Goal: Task Accomplishment & Management: Complete application form

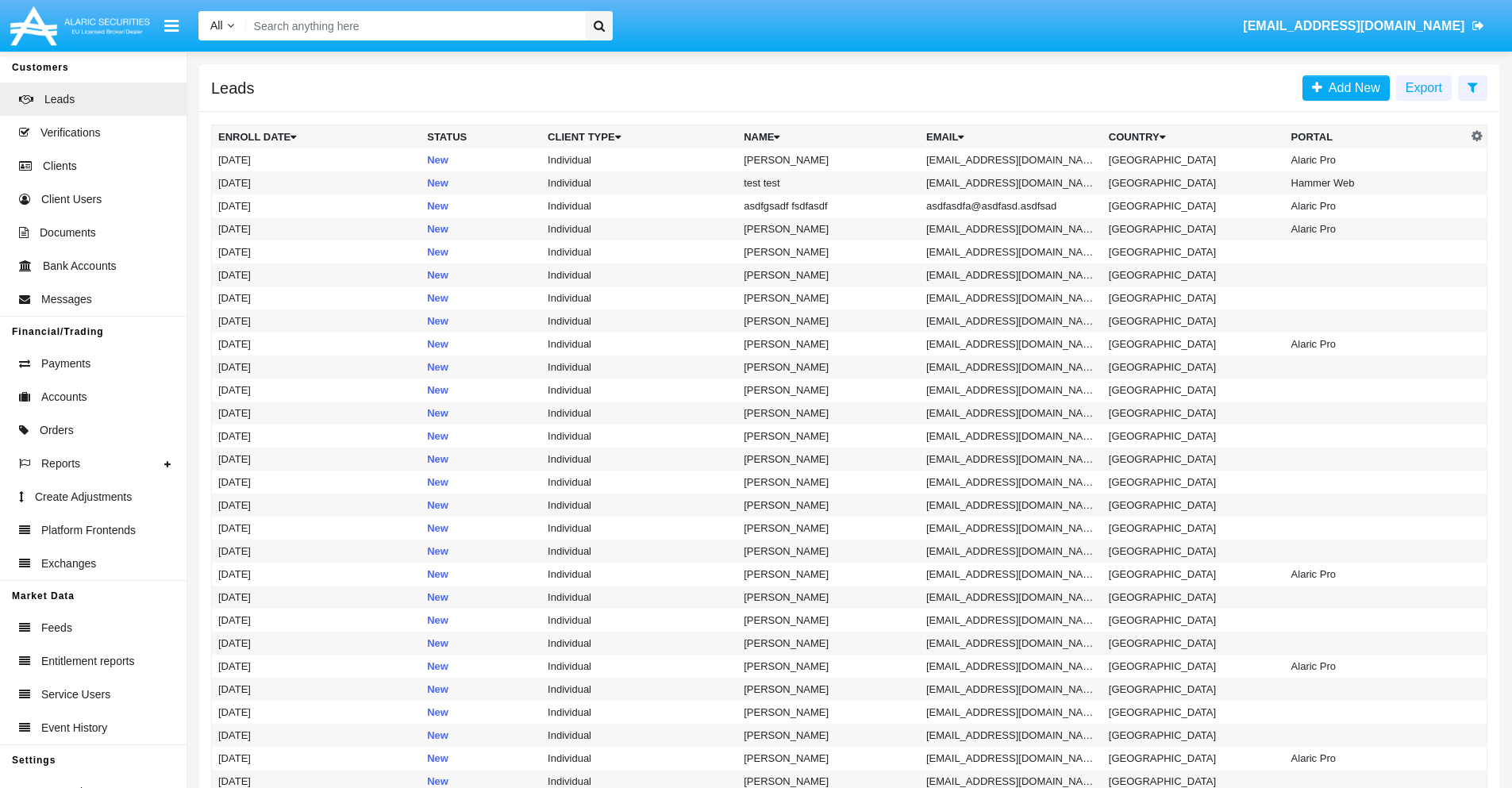
click at [1471, 87] on icon at bounding box center [1471, 87] width 10 height 12
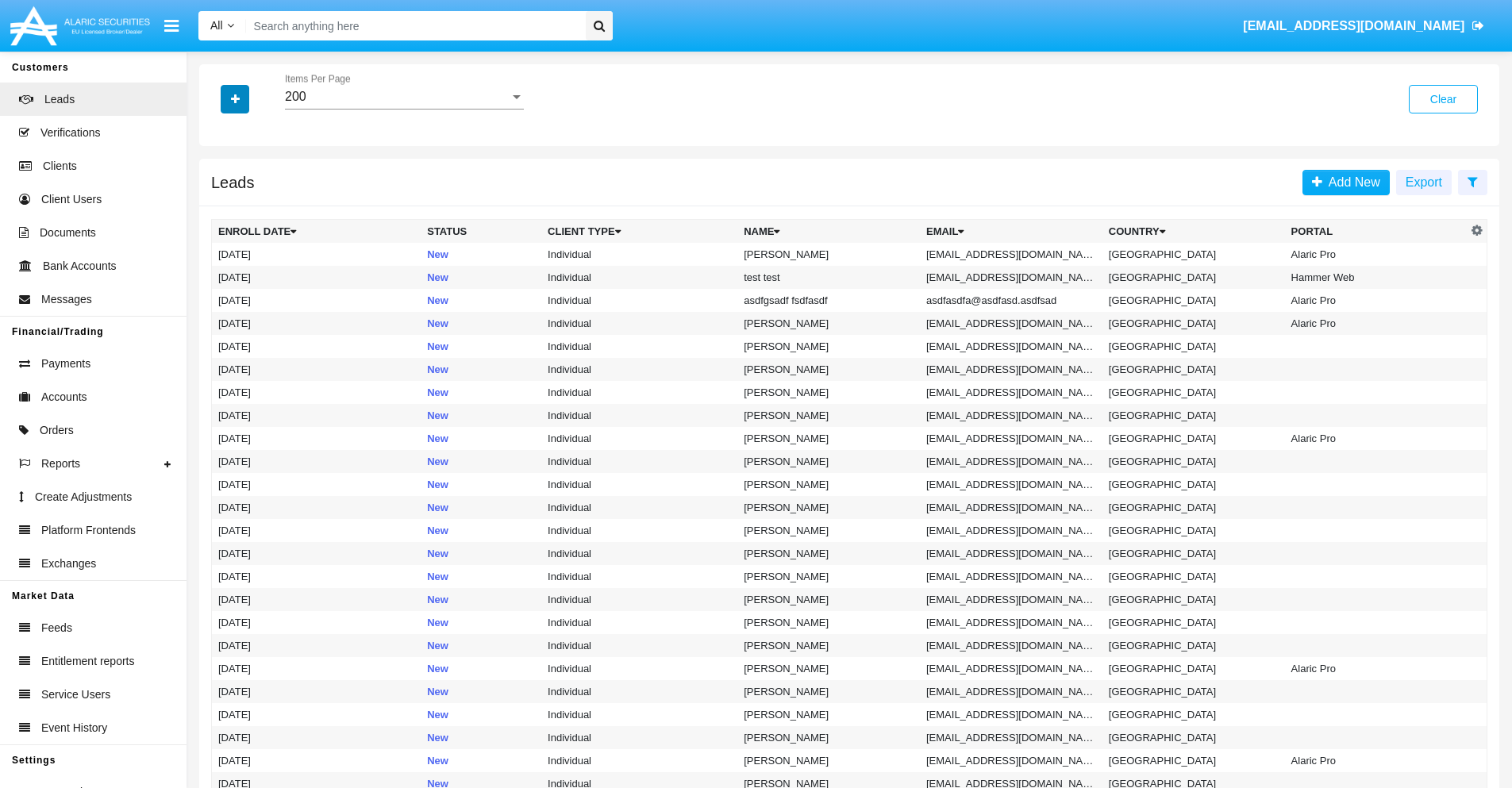
click at [235, 98] on icon "button" at bounding box center [235, 99] width 8 height 11
click at [247, 201] on span "Email" at bounding box center [247, 201] width 32 height 19
click at [218, 208] on input "Email" at bounding box center [217, 208] width 1 height 1
checkbox input "true"
click at [235, 98] on icon "button" at bounding box center [235, 99] width 8 height 11
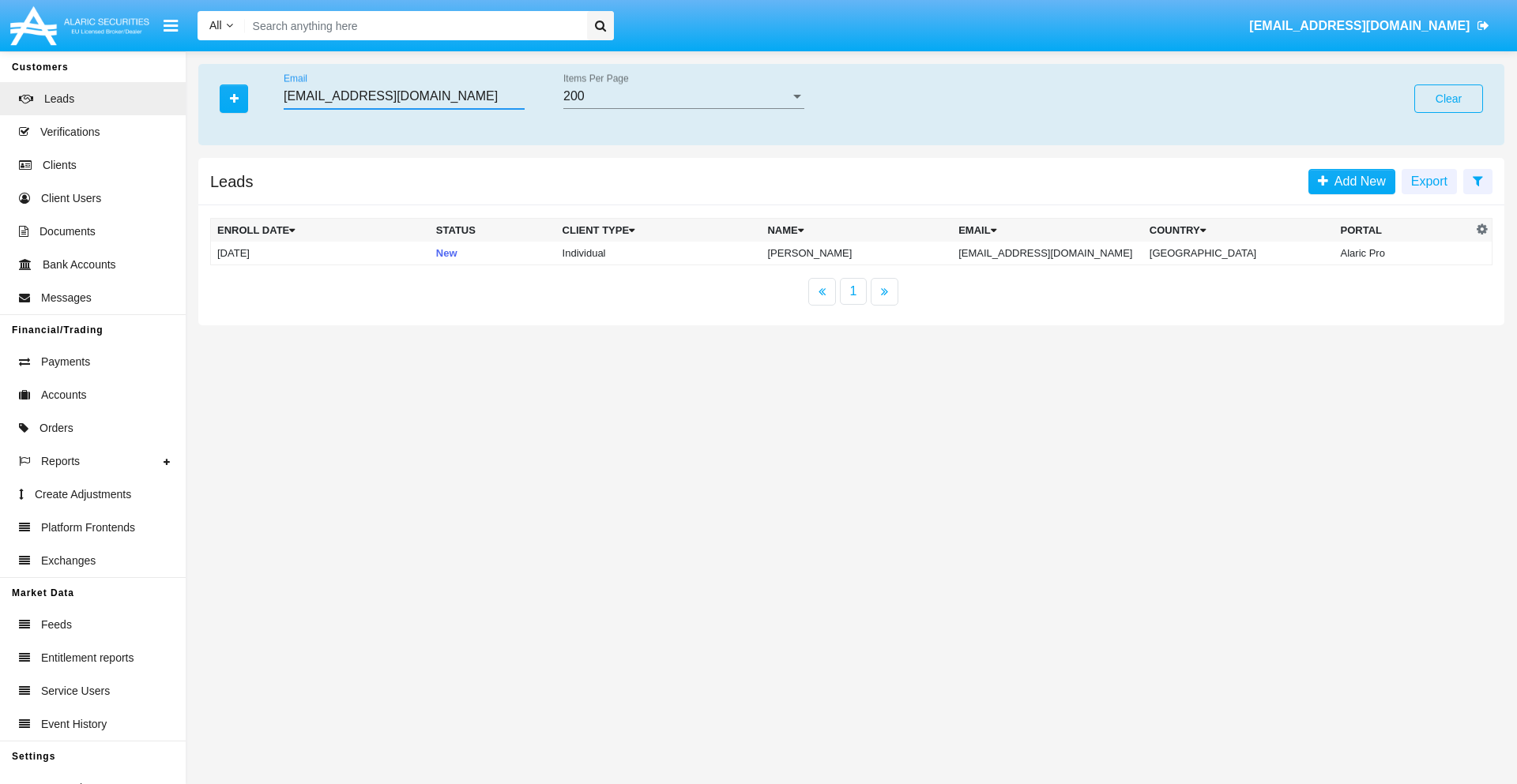
type input "frmyo_14dfqb@wzq5-nj28.biz"
click at [1061, 253] on td "frmyo_14dfqb@wzq5-nj28.biz" at bounding box center [1048, 253] width 192 height 23
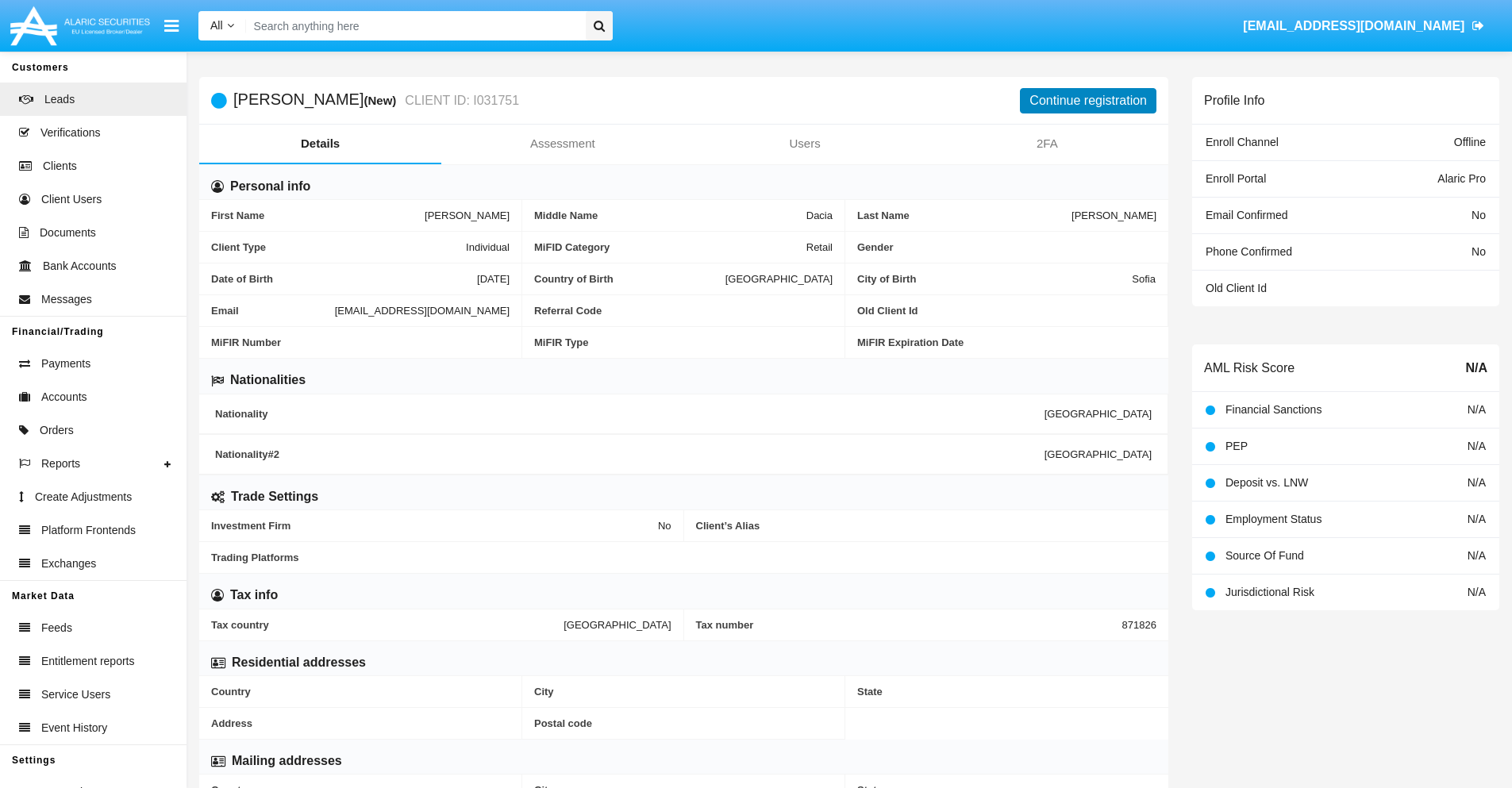
click at [1088, 100] on button "Continue registration" at bounding box center [1088, 100] width 137 height 25
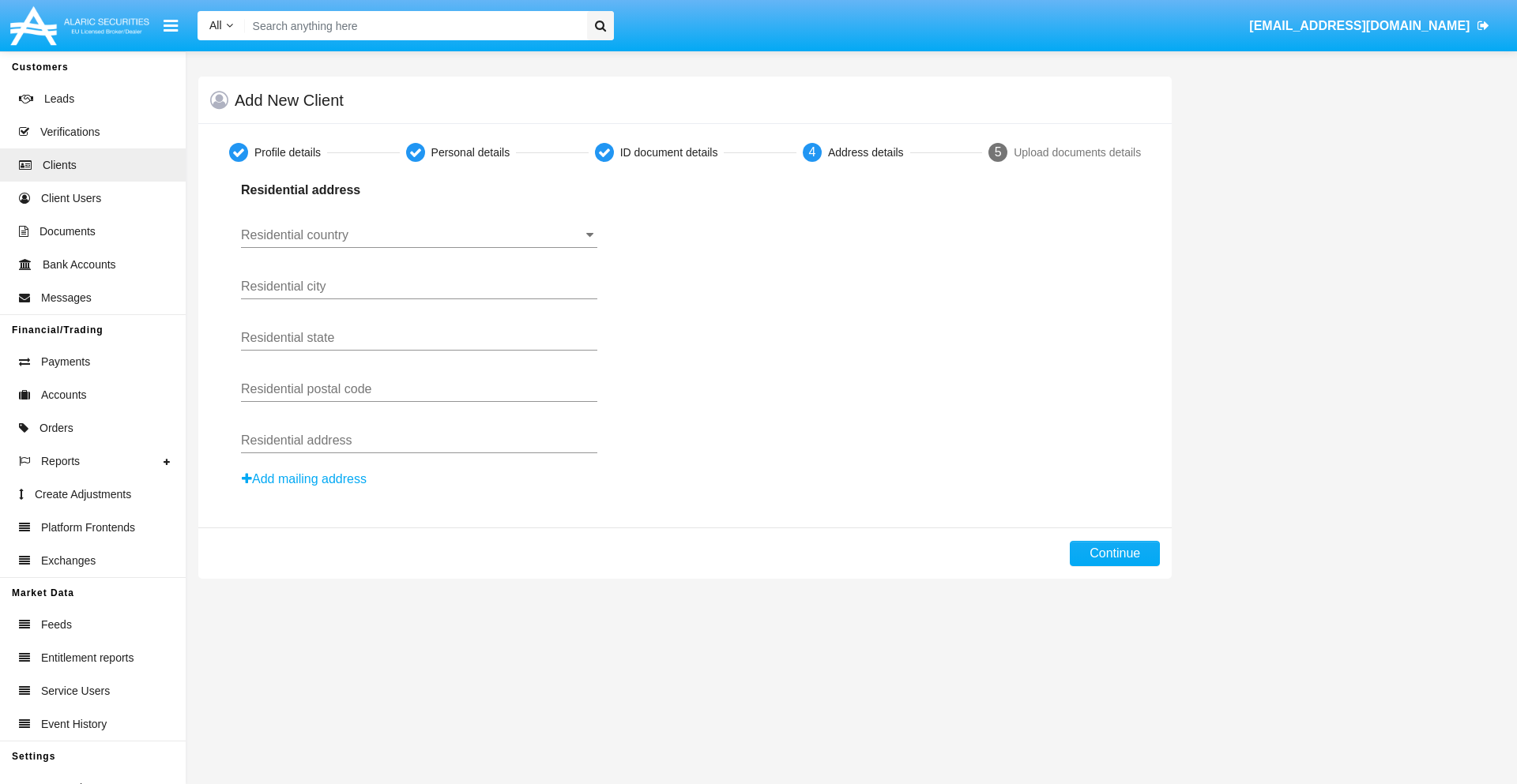
click at [419, 236] on input "Residential country" at bounding box center [419, 235] width 356 height 14
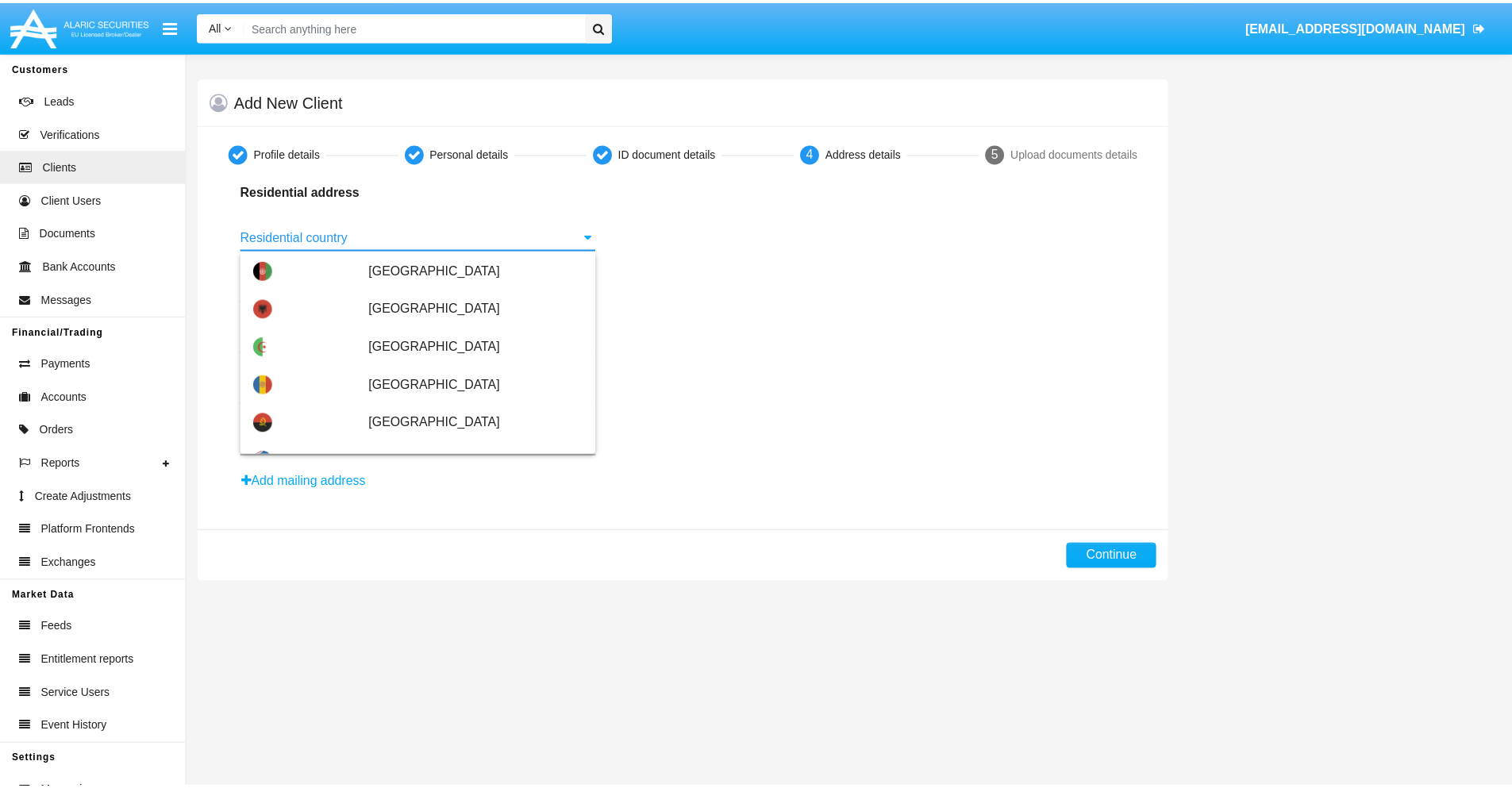
scroll to position [940, 0]
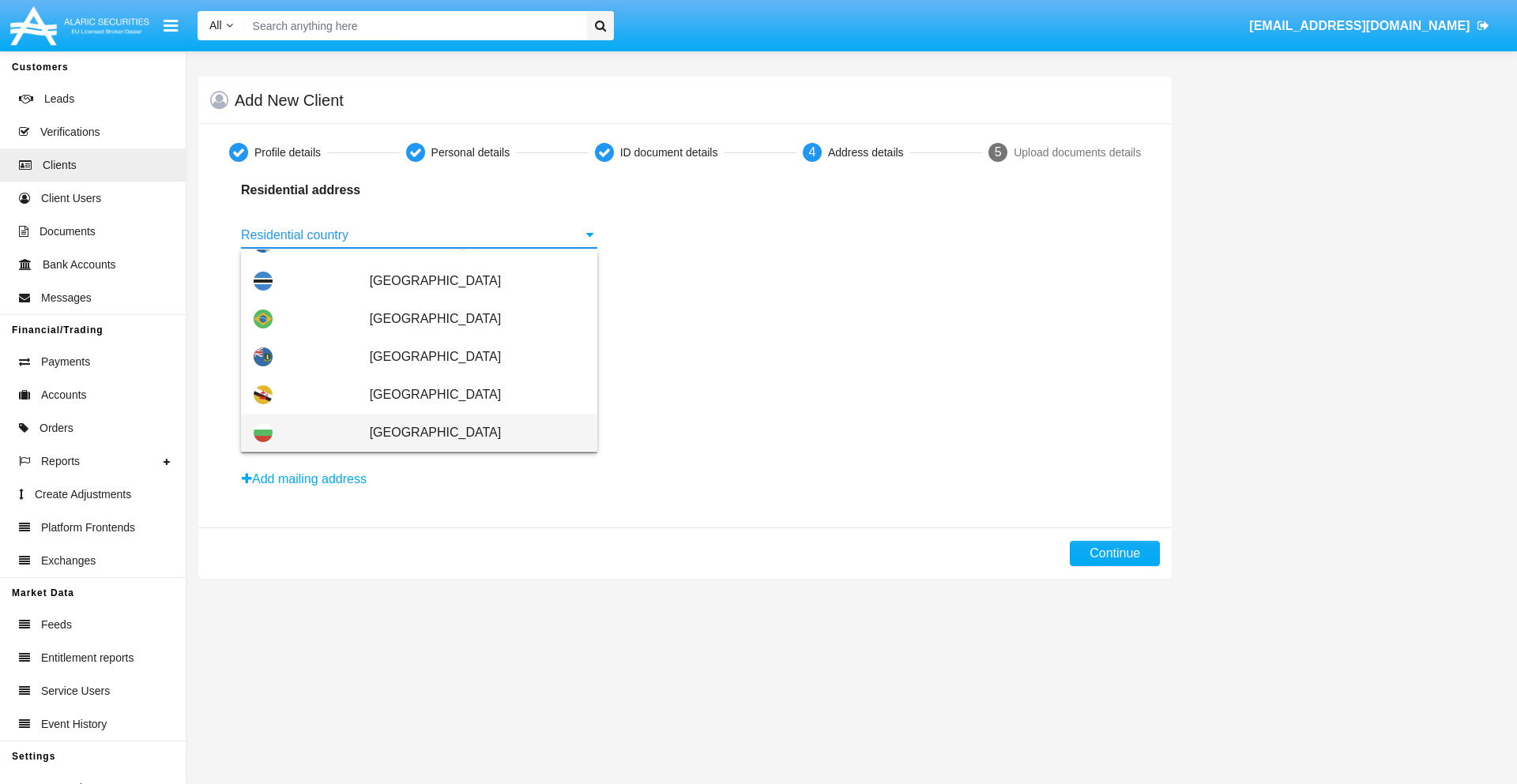
click at [469, 433] on span "[GEOGRAPHIC_DATA]" at bounding box center [477, 433] width 215 height 38
type input "[GEOGRAPHIC_DATA]"
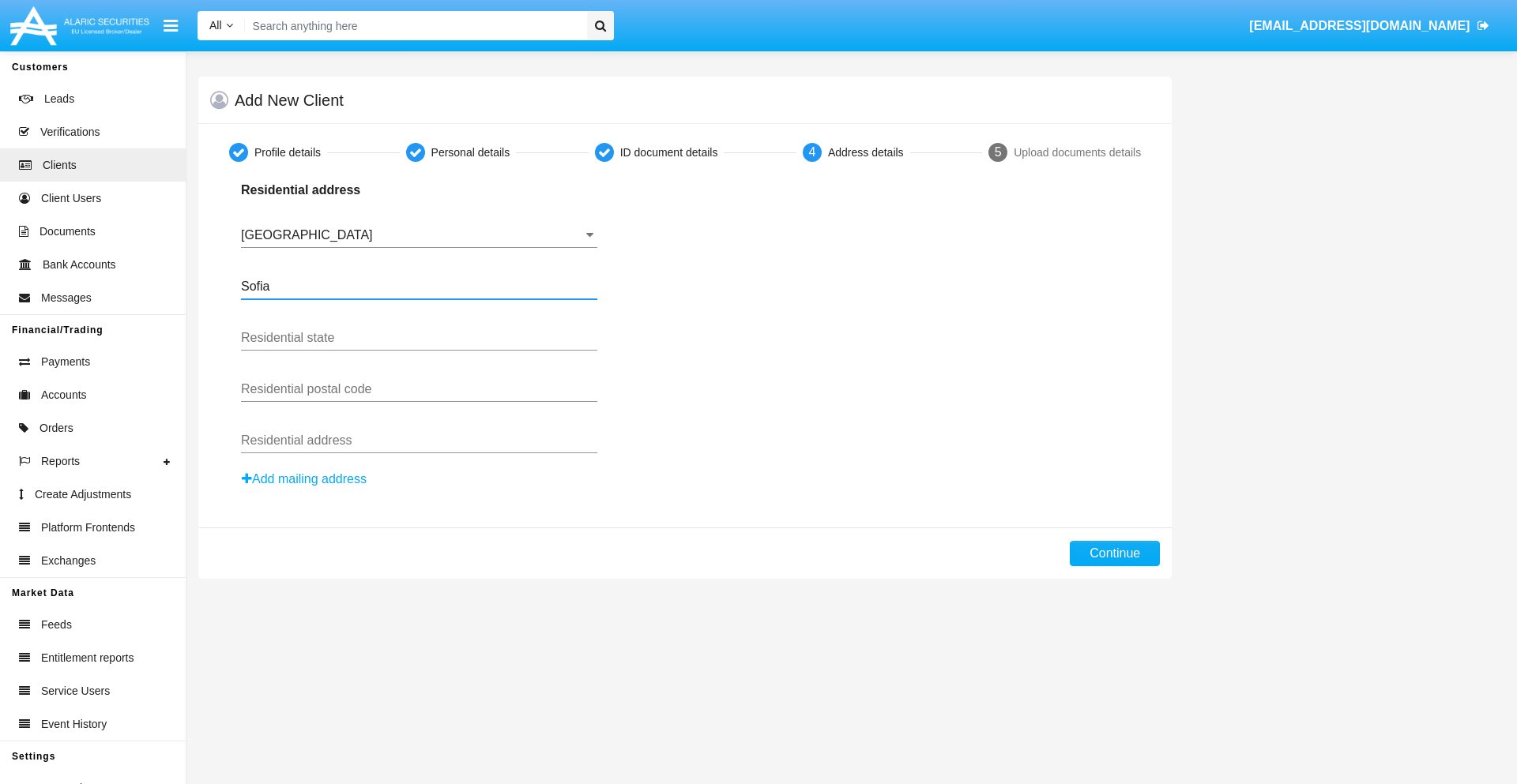
type input "Sofia"
type input "1000"
type input "Vasil Levski"
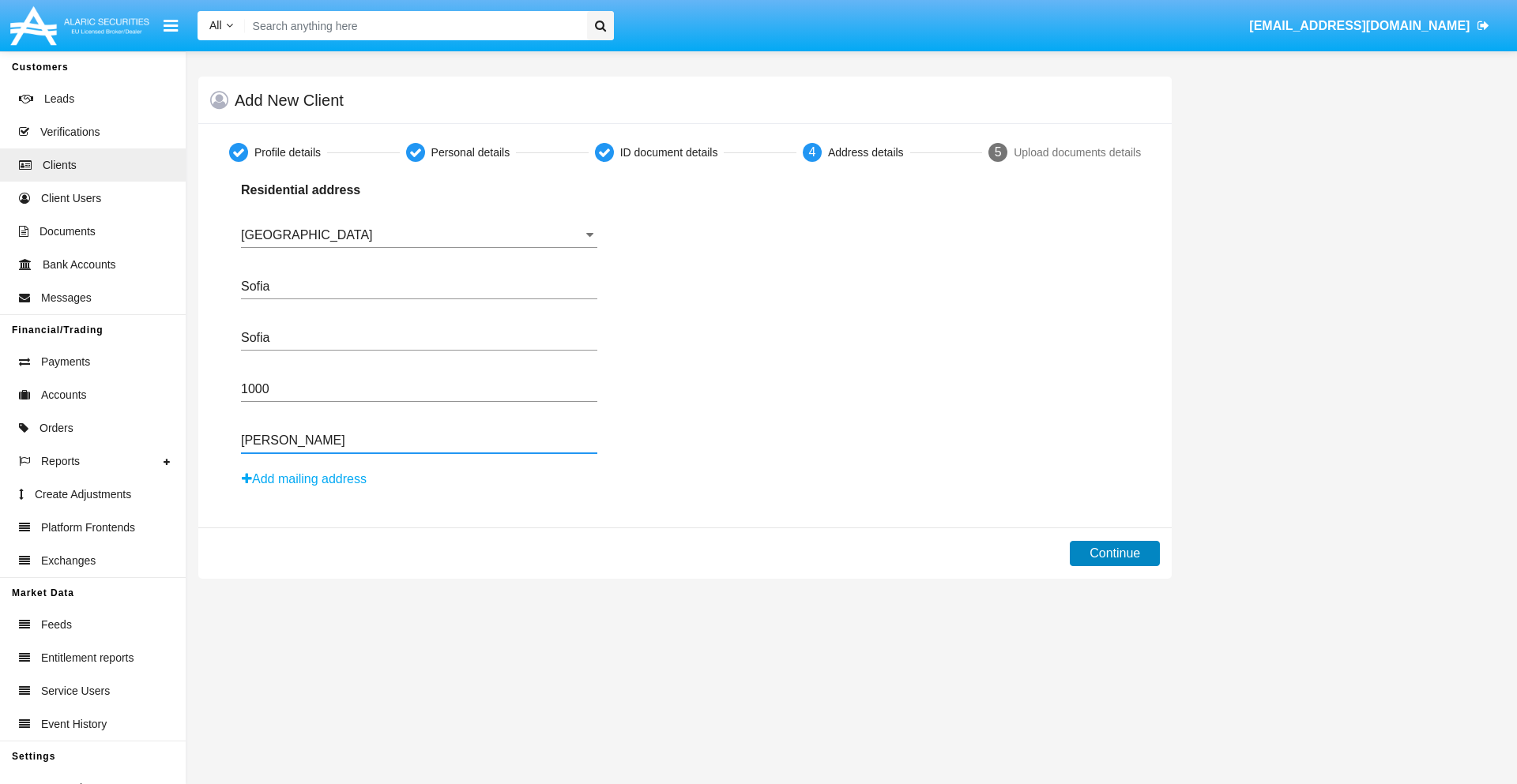
click at [1115, 554] on button "Continue" at bounding box center [1115, 553] width 90 height 25
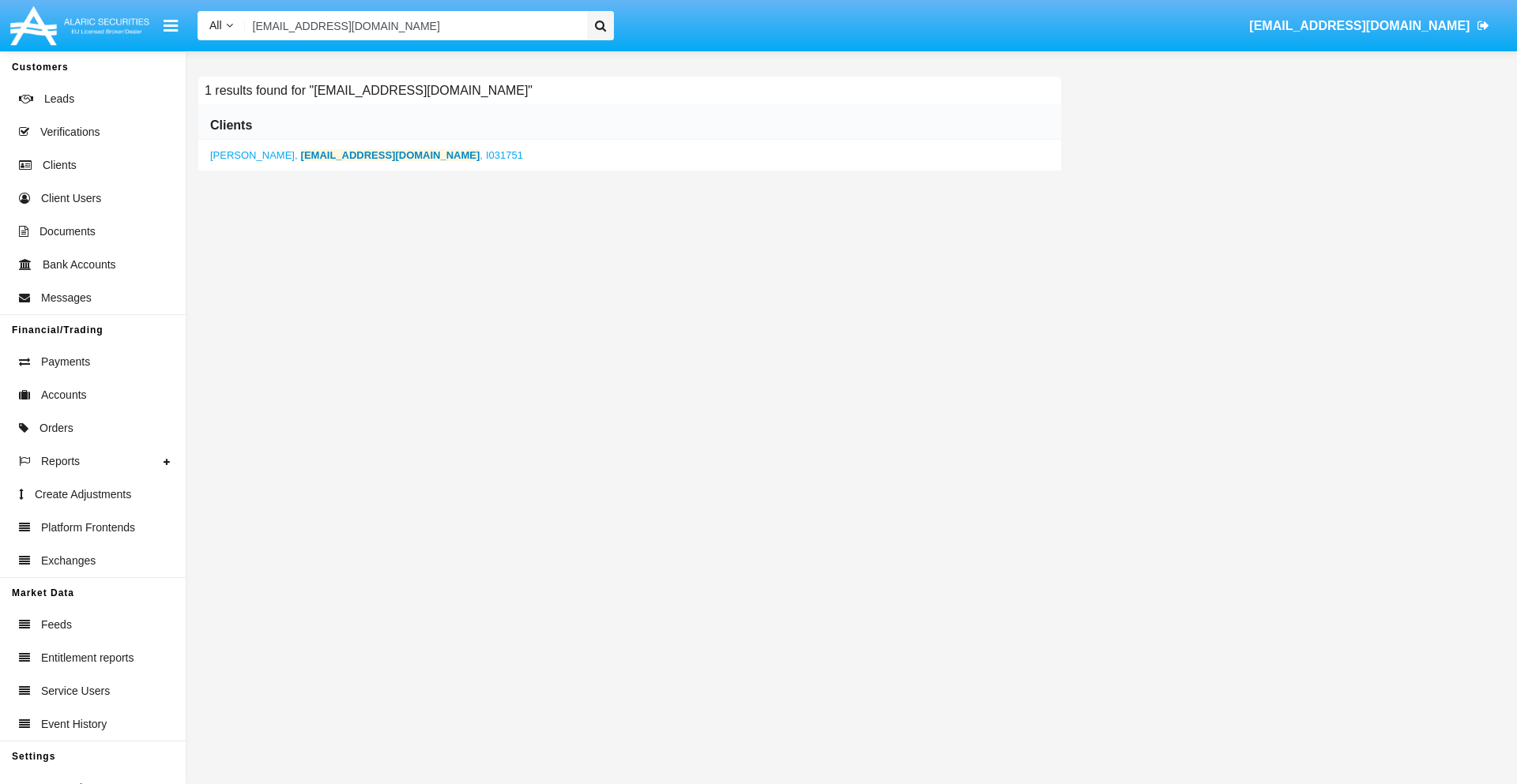
type input "[EMAIL_ADDRESS][DOMAIN_NAME]"
click at [350, 155] on b "[EMAIL_ADDRESS][DOMAIN_NAME]" at bounding box center [391, 155] width 179 height 12
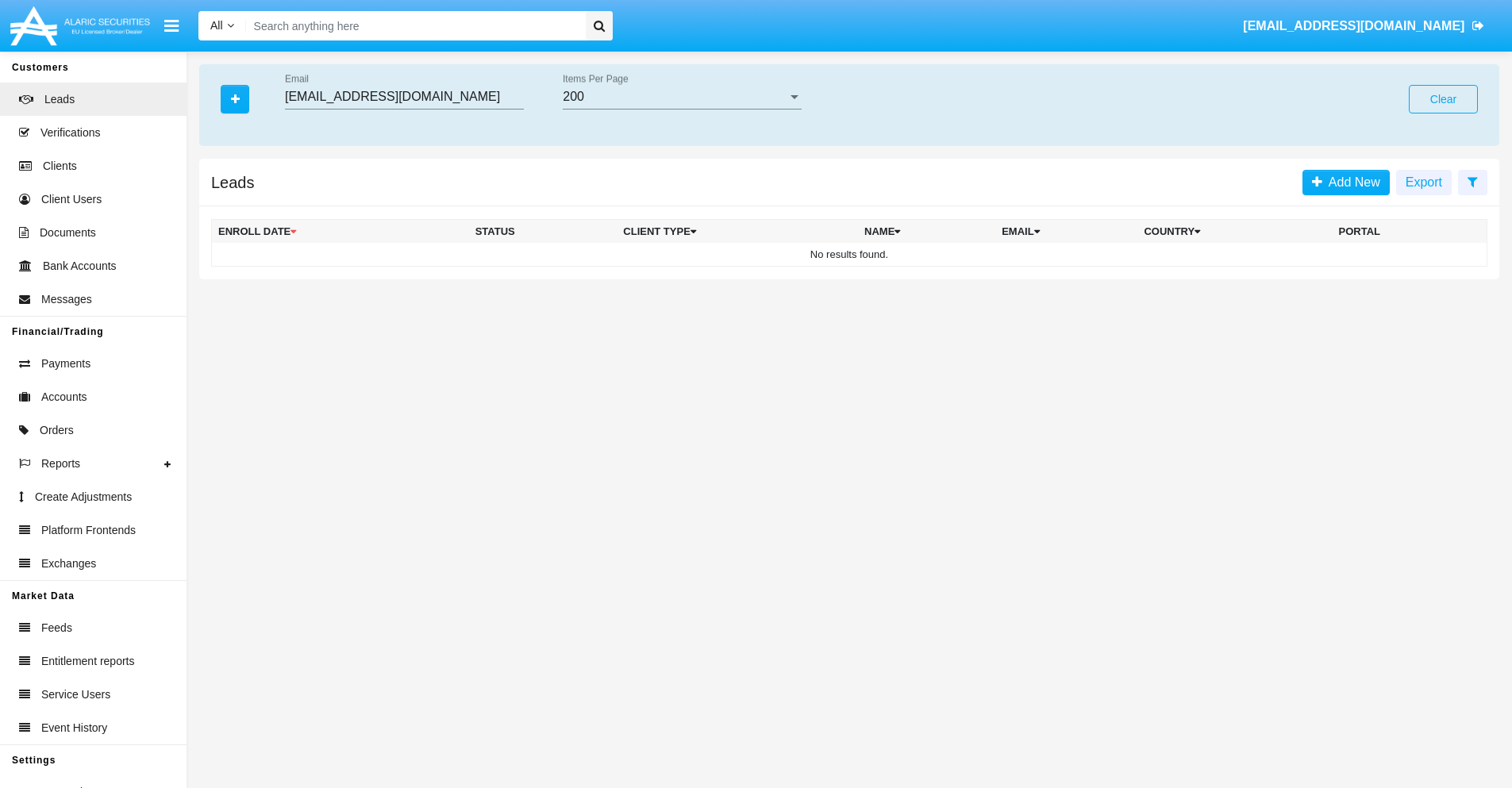
click at [1442, 99] on button "Clear" at bounding box center [1442, 99] width 69 height 28
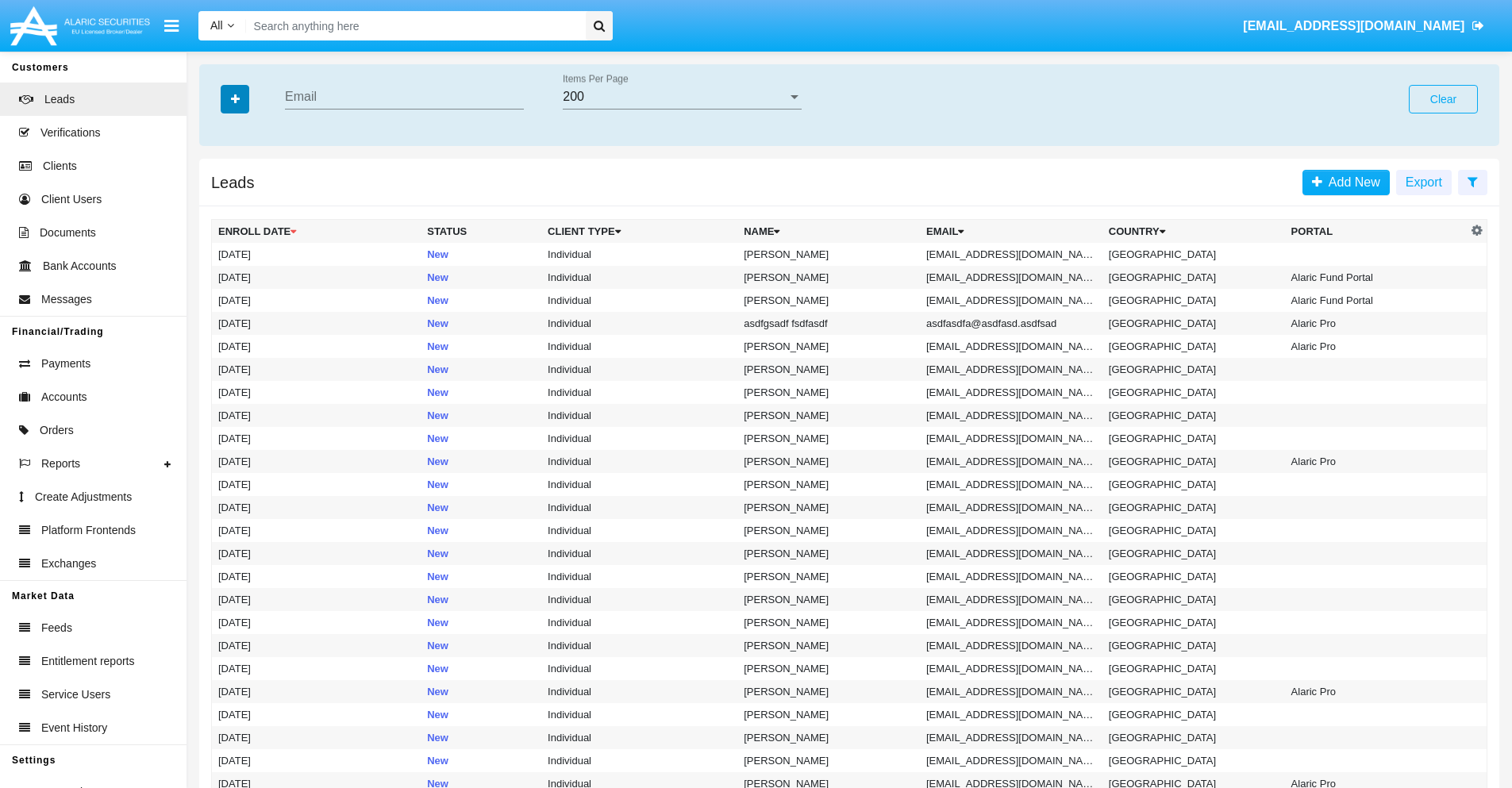
click at [235, 98] on icon "button" at bounding box center [235, 99] width 8 height 11
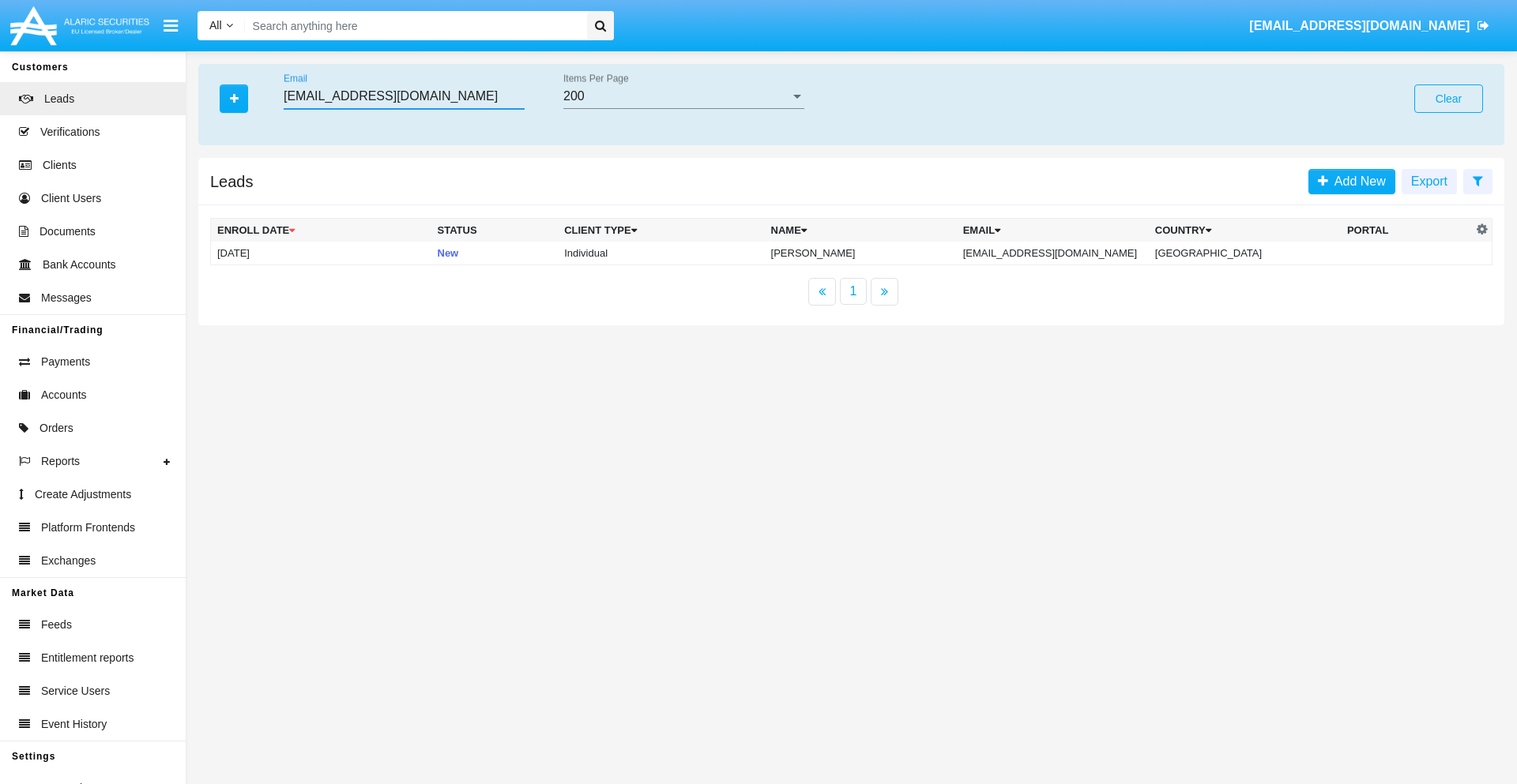
type input "[EMAIL_ADDRESS][DOMAIN_NAME]"
click at [1070, 253] on td "[EMAIL_ADDRESS][DOMAIN_NAME]" at bounding box center [1053, 253] width 192 height 23
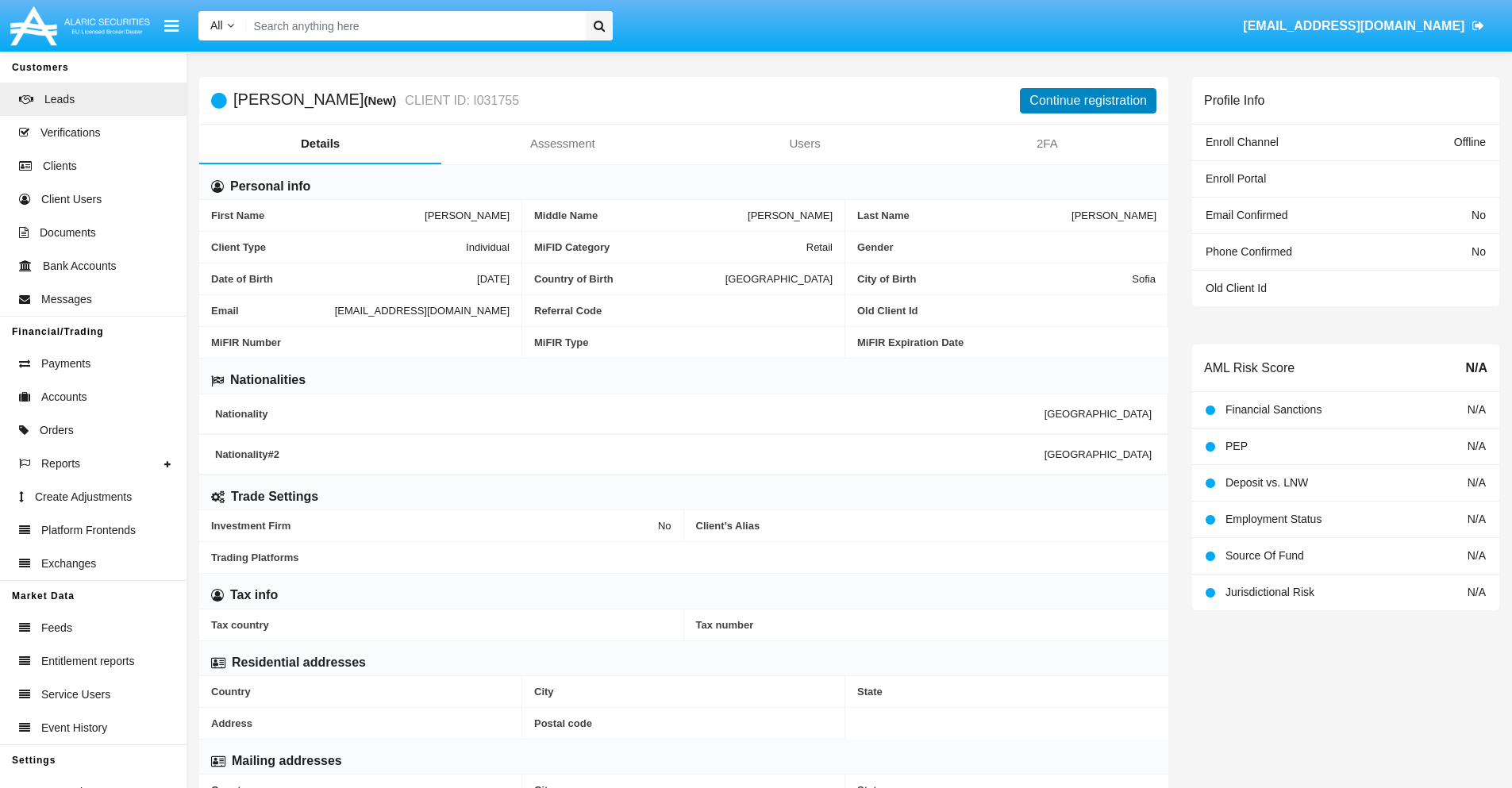
click at [1088, 100] on button "Continue registration" at bounding box center [1088, 100] width 137 height 25
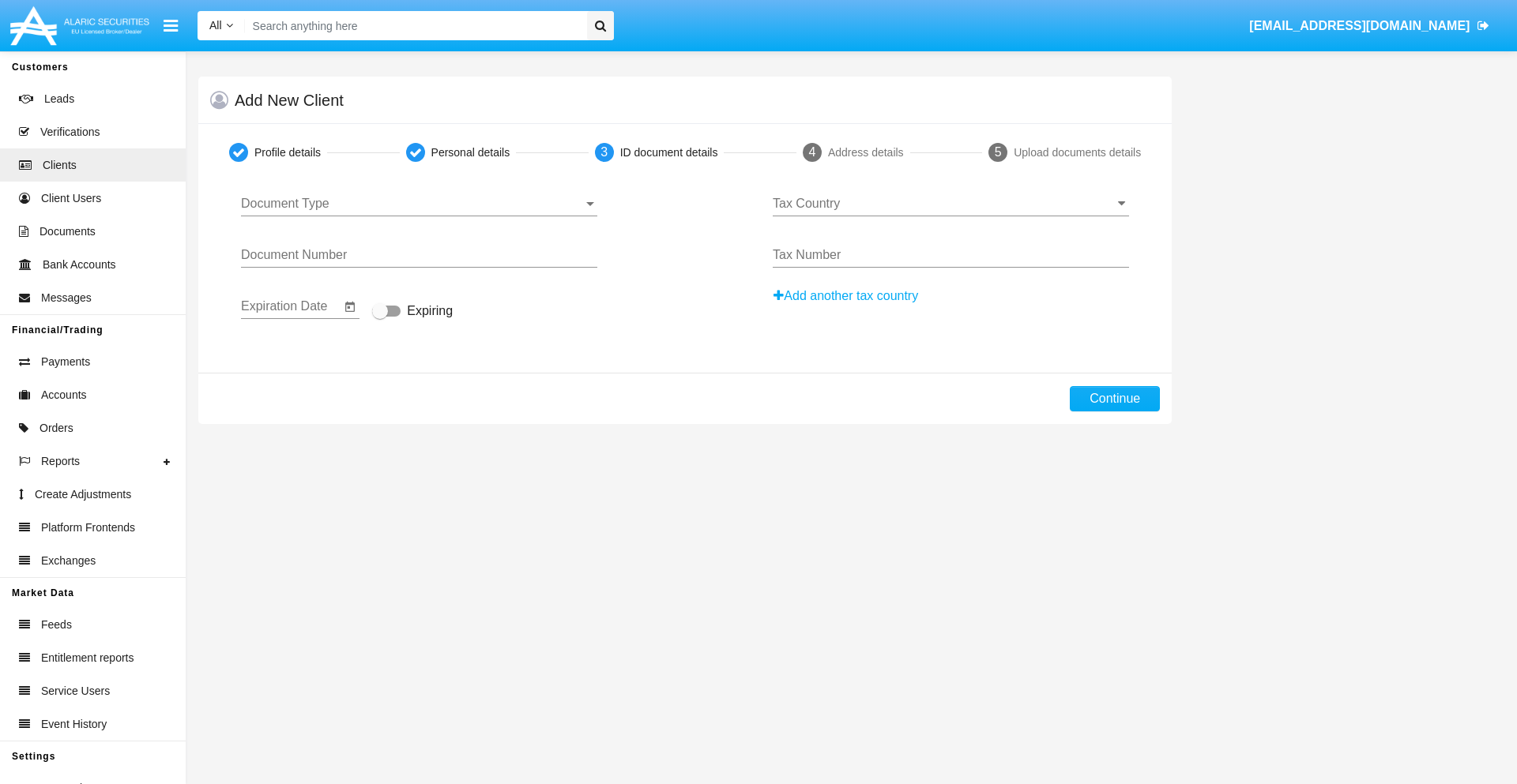
click at [419, 204] on span "Document Type" at bounding box center [412, 203] width 342 height 14
click at [419, 216] on span "Passport" at bounding box center [419, 215] width 356 height 38
type input "PBsdbqWDFMTLIfk"
click at [412, 312] on span "Expiring" at bounding box center [429, 311] width 46 height 19
click at [380, 316] on input "Expiring" at bounding box center [379, 316] width 1 height 1
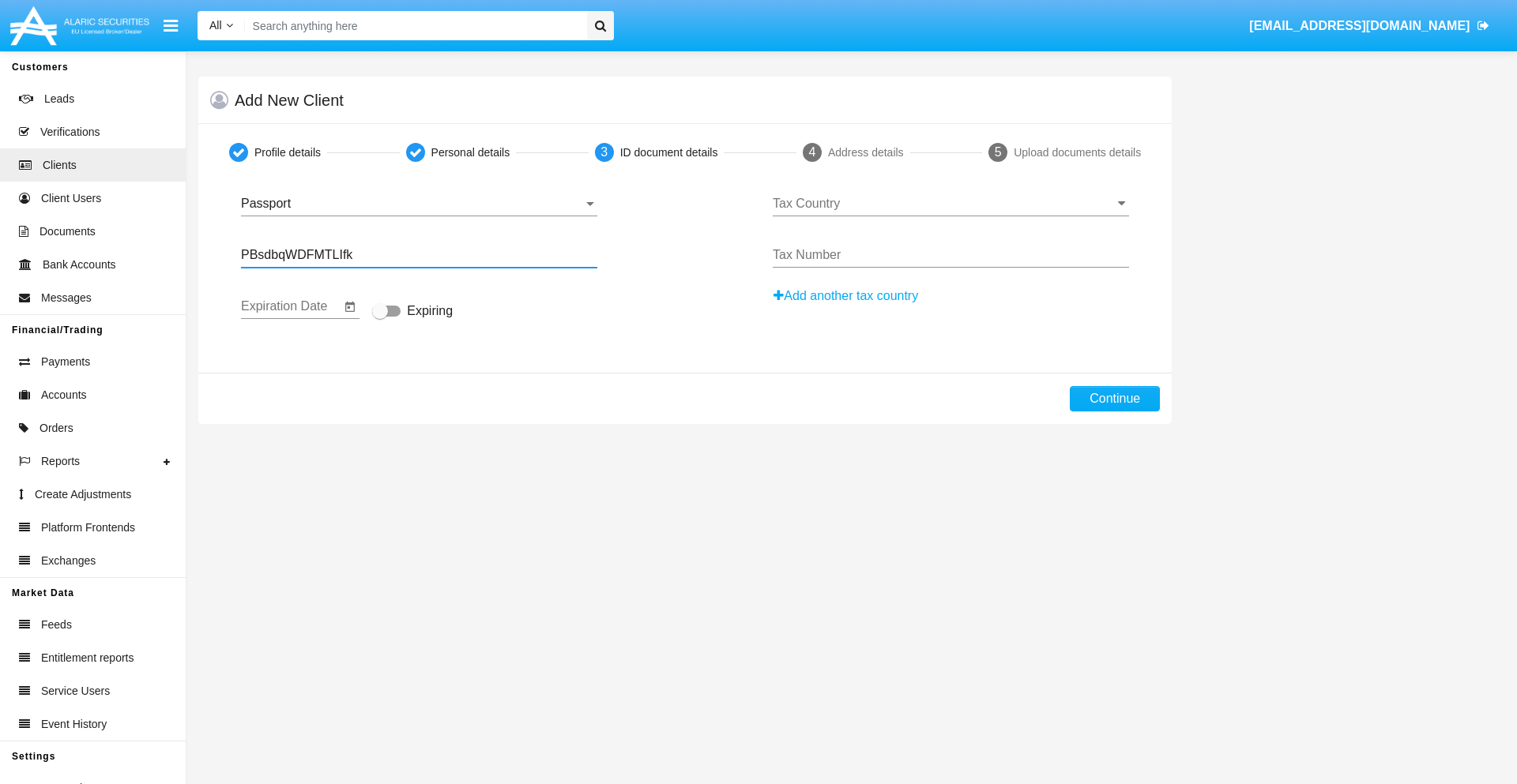
checkbox input "true"
click at [951, 204] on input "Tax Country" at bounding box center [951, 203] width 356 height 14
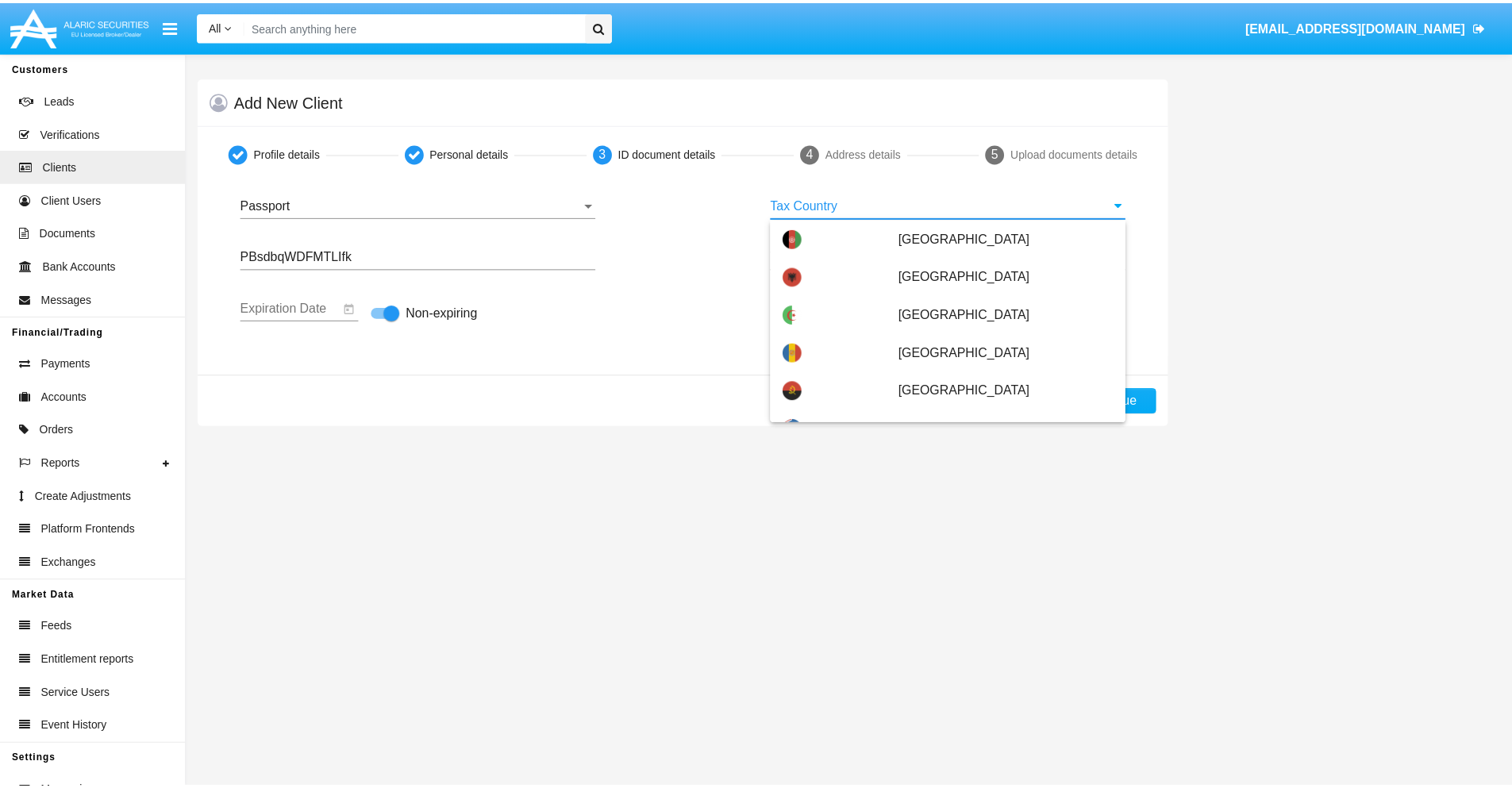
scroll to position [6503, 0]
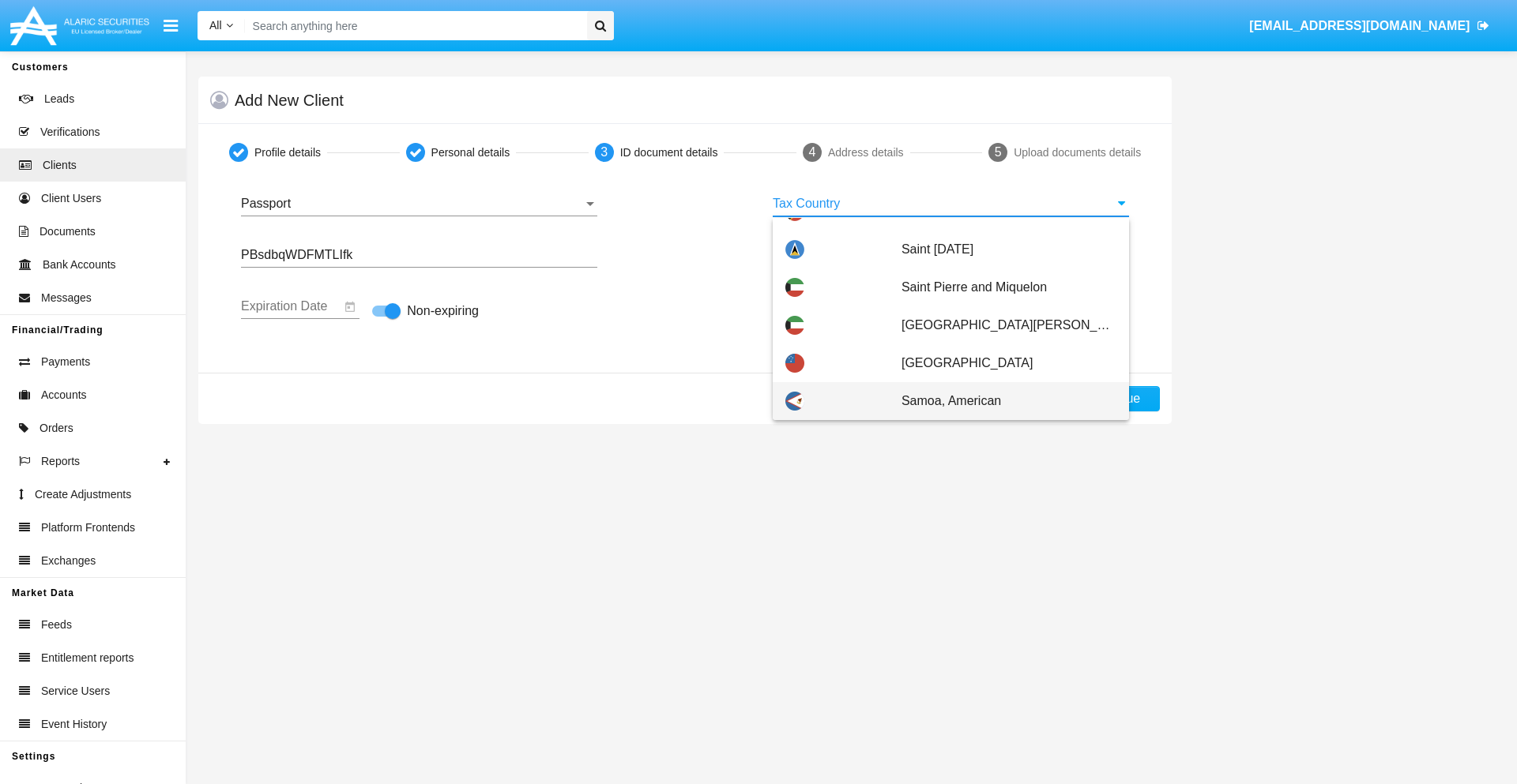
click at [1000, 401] on span "Samoa, American" at bounding box center [1009, 401] width 215 height 38
type input "Samoa, American"
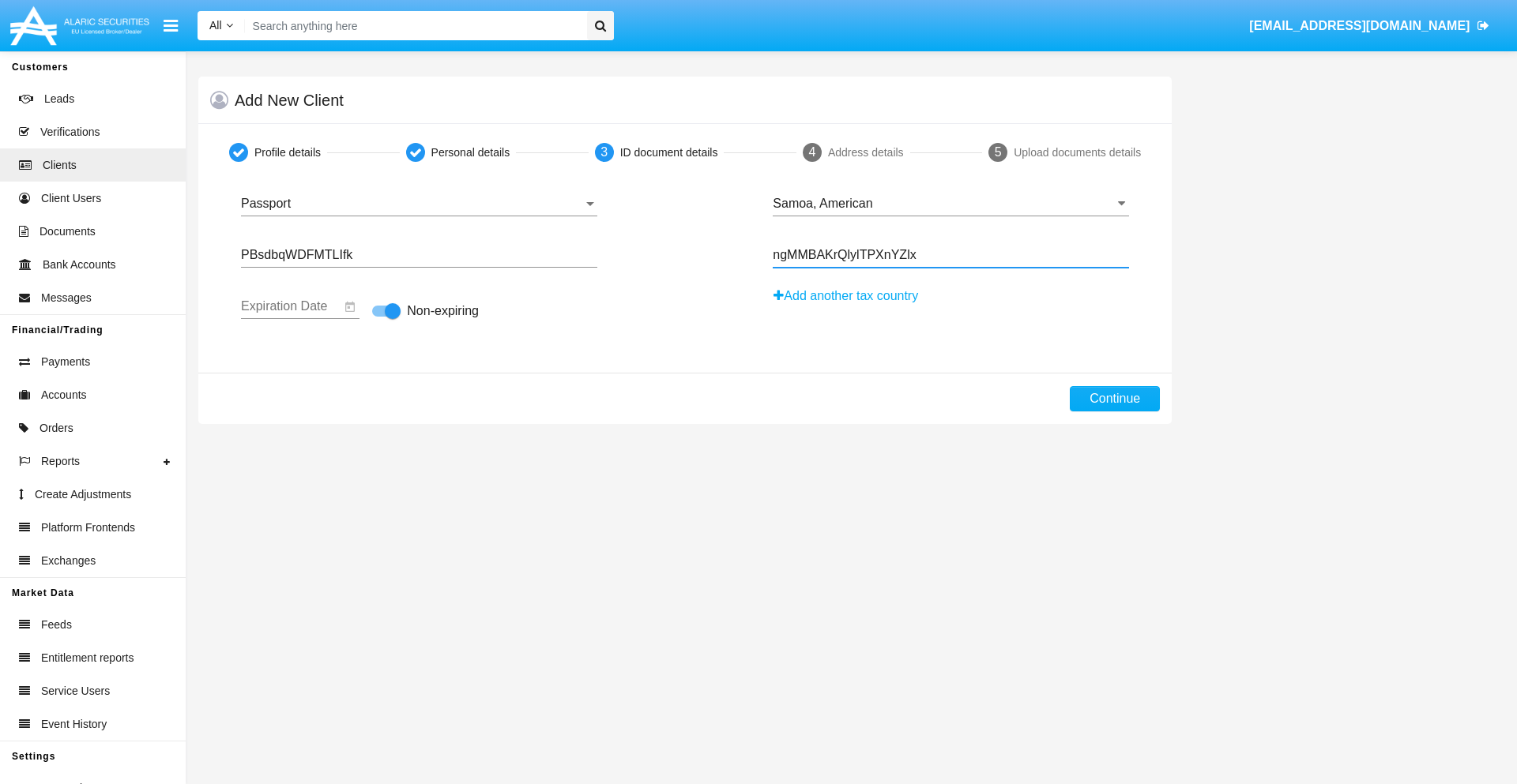
type input "ngMMBAKrQlylTPXnYZlx"
click at [1115, 399] on button "Continue" at bounding box center [1115, 398] width 90 height 25
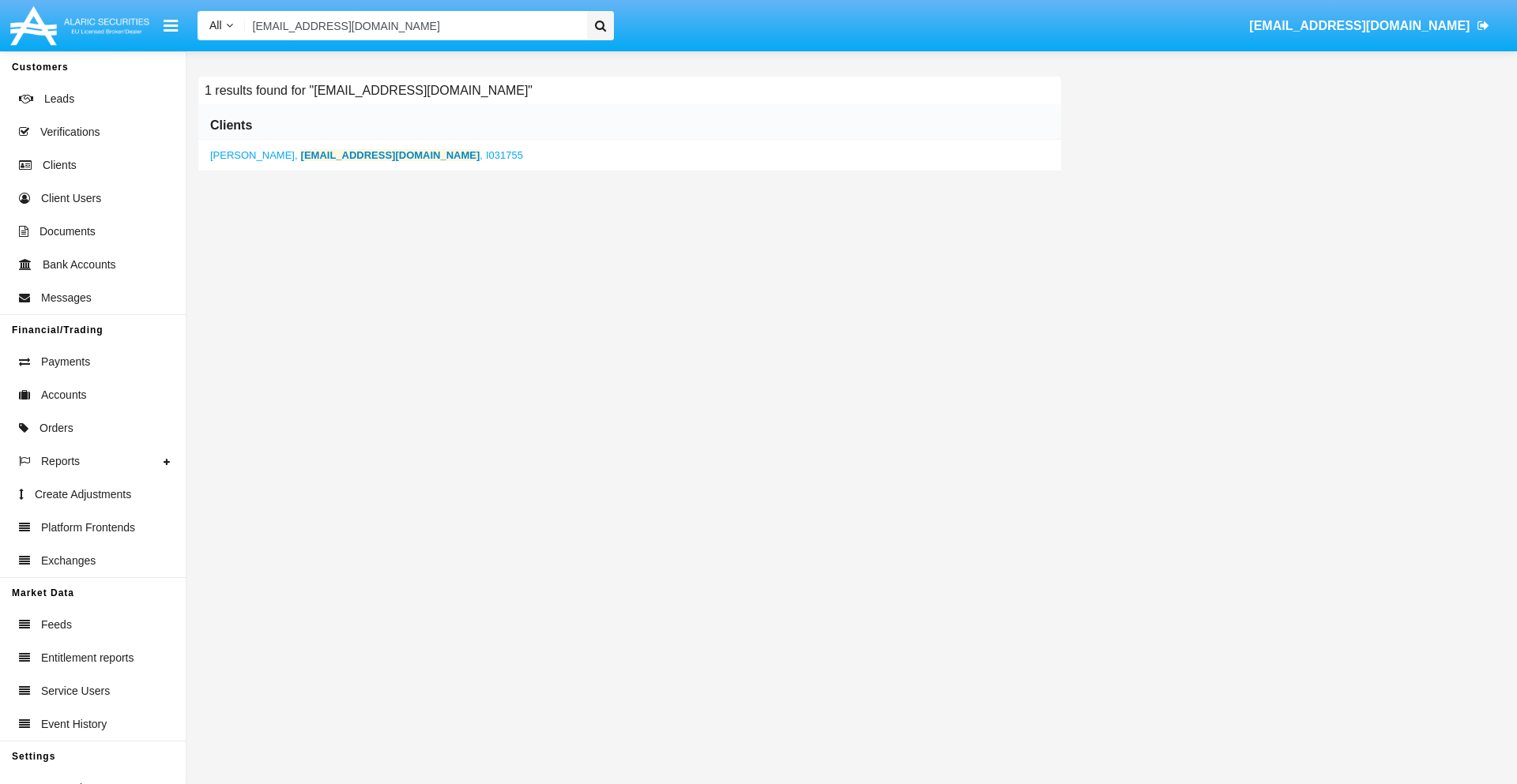
type input "[EMAIL_ADDRESS][DOMAIN_NAME]"
click at [336, 155] on b "[EMAIL_ADDRESS][DOMAIN_NAME]" at bounding box center [391, 155] width 179 height 12
